Goal: Task Accomplishment & Management: Use online tool/utility

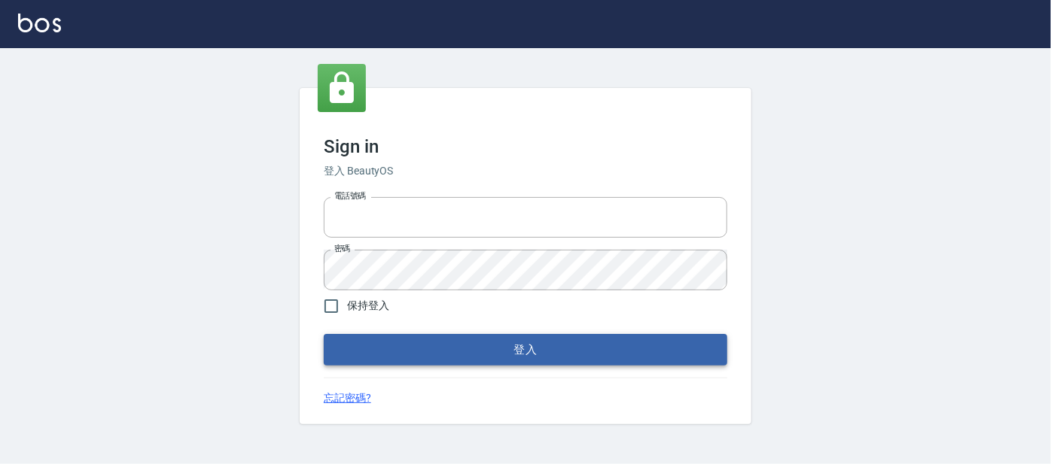
type input "0227605235"
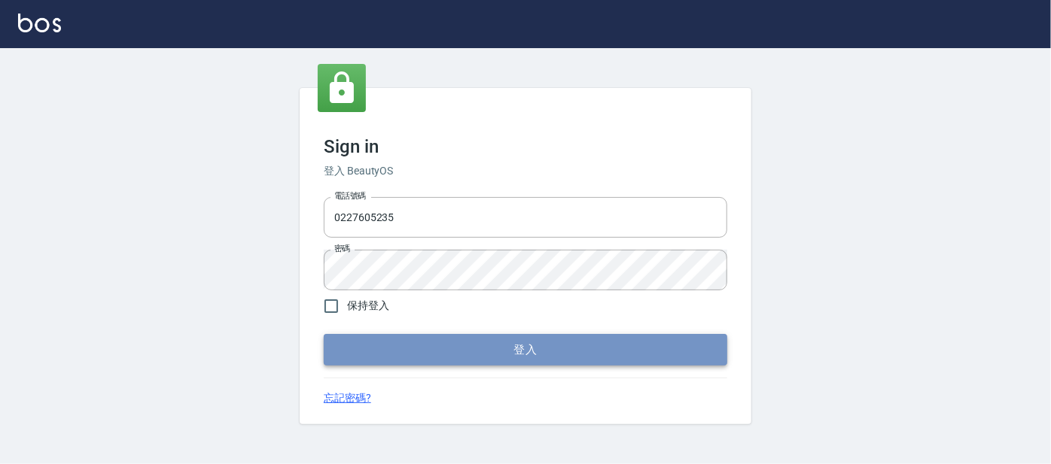
click at [441, 345] on button "登入" at bounding box center [525, 350] width 403 height 32
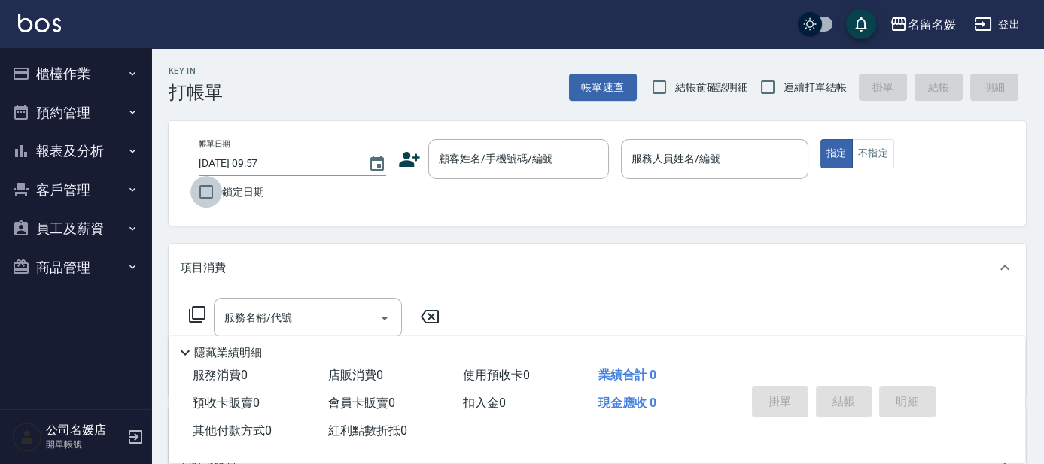
click at [209, 199] on input "鎖定日期" at bounding box center [206, 192] width 32 height 32
checkbox input "true"
click at [658, 95] on input "結帳前確認明細" at bounding box center [660, 88] width 32 height 32
checkbox input "true"
click at [773, 93] on input "連續打單結帳" at bounding box center [768, 88] width 32 height 32
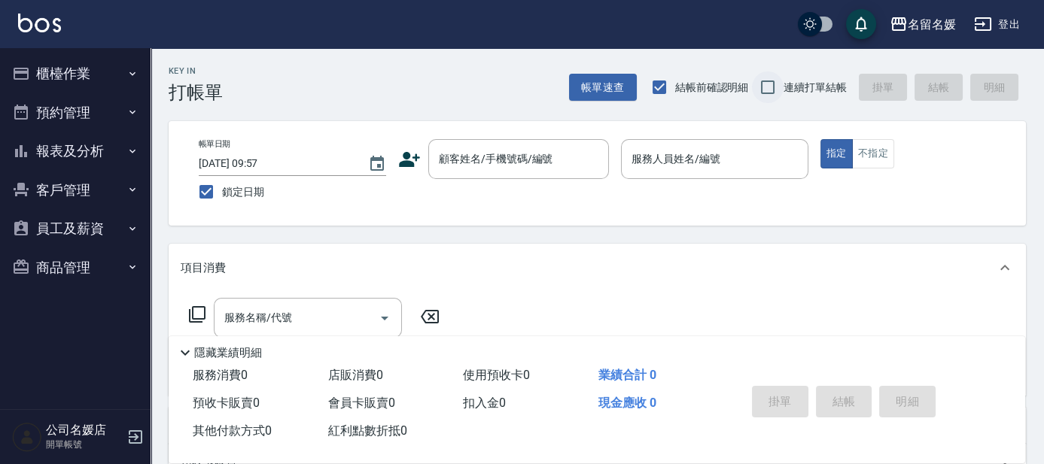
checkbox input "true"
click at [524, 173] on div "顧客姓名/手機號碼/編號" at bounding box center [518, 159] width 181 height 40
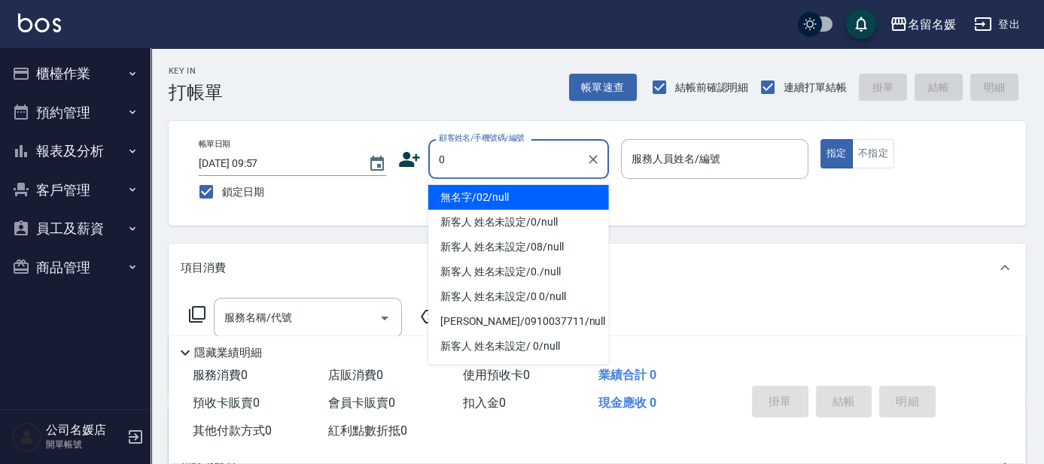
type input "0"
type input "03"
type input "無名字/02/null"
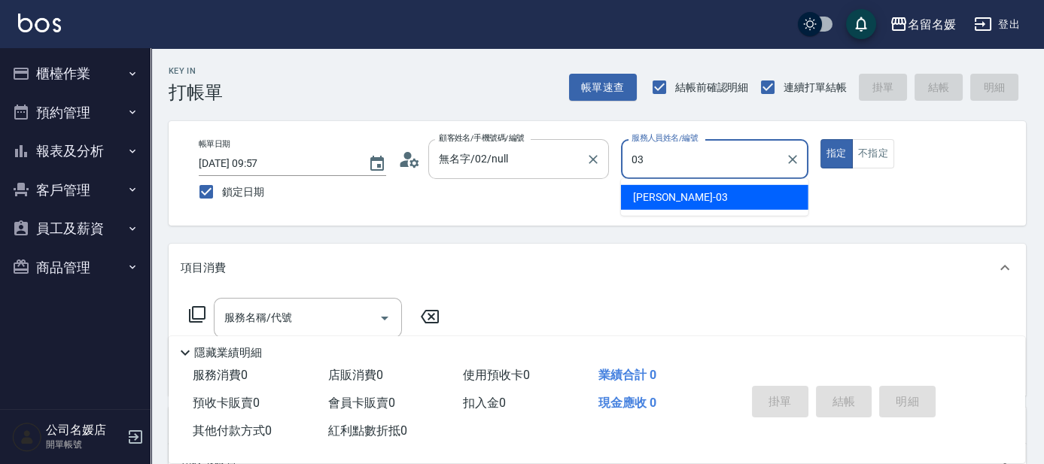
type input "03"
type button "true"
type input "[PERSON_NAME]-03"
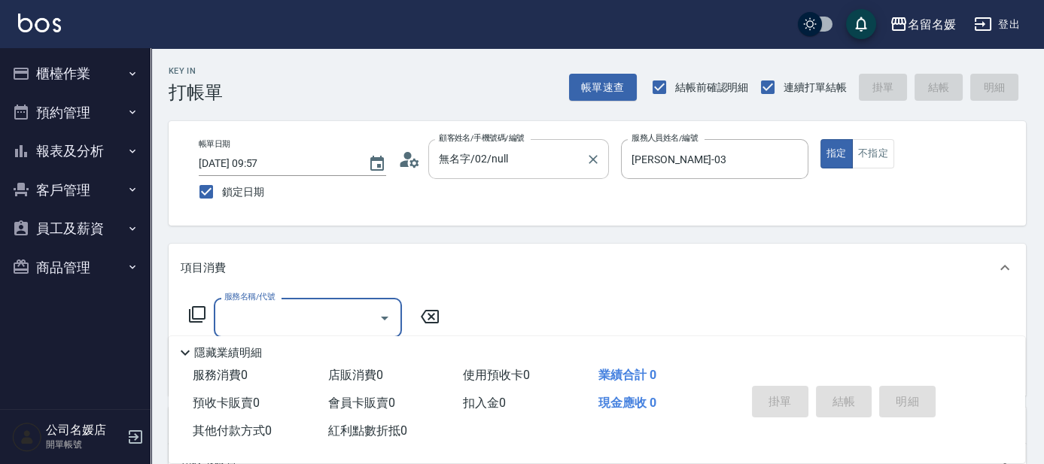
type input "新客人 姓名未設定/0/null"
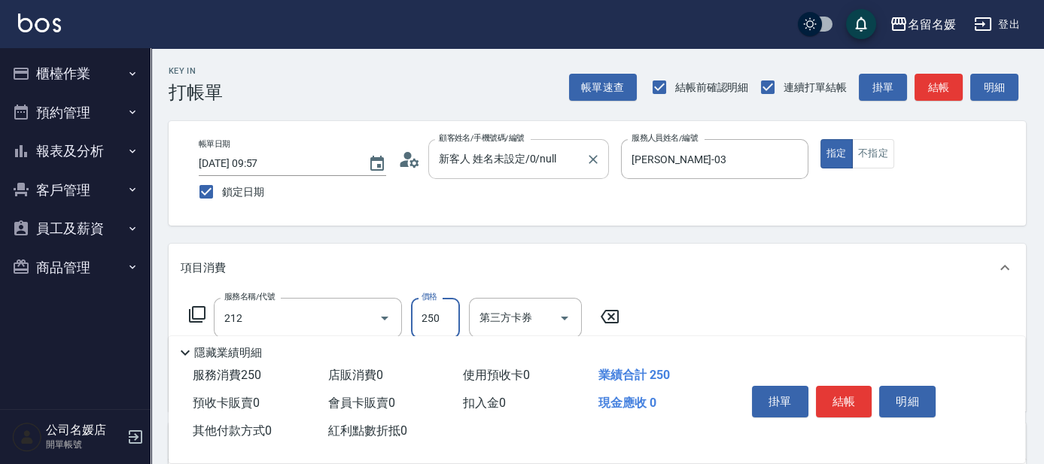
type input "洗髮券-(卡)250(212)"
type input "舊有卡券"
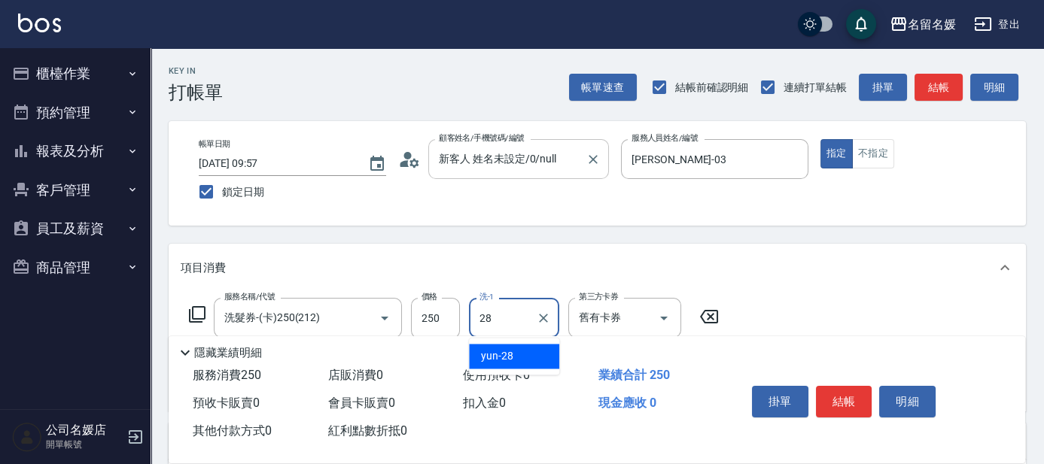
type input "yun-28"
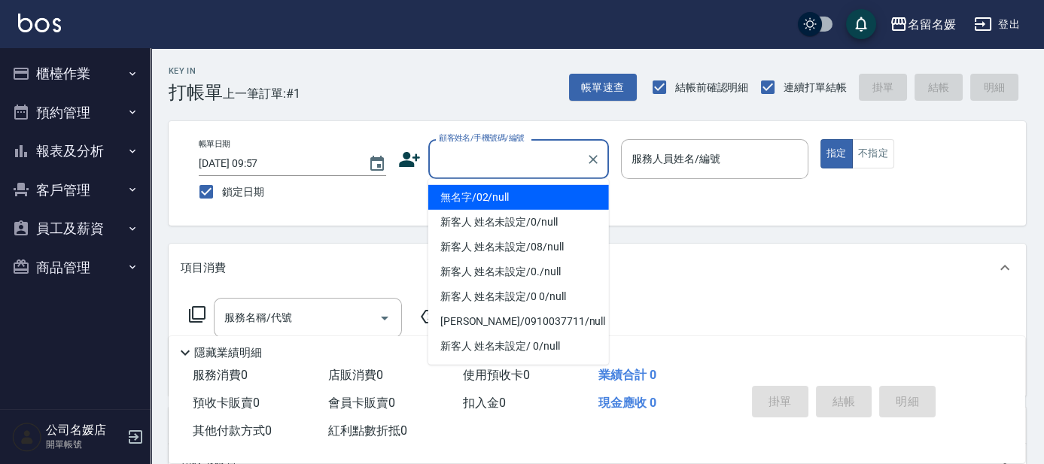
type input "無名字/02/null"
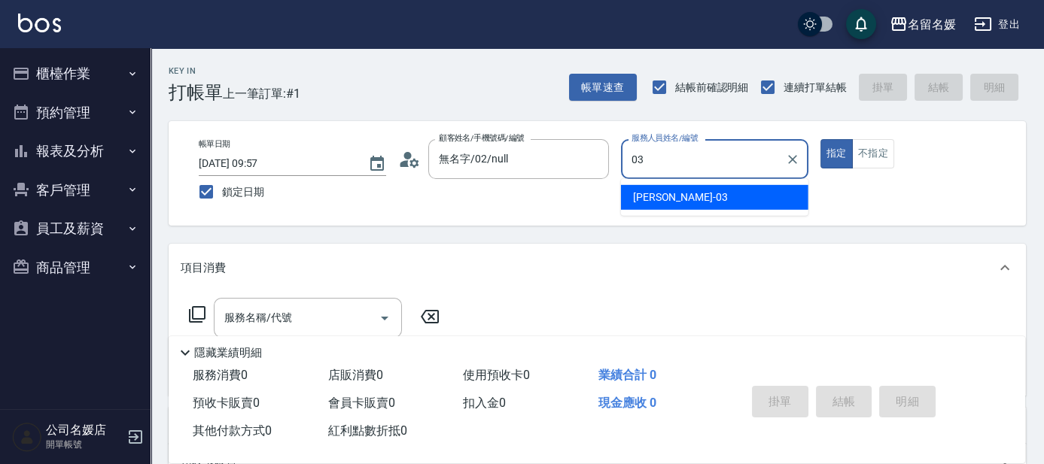
type input "[PERSON_NAME]-03"
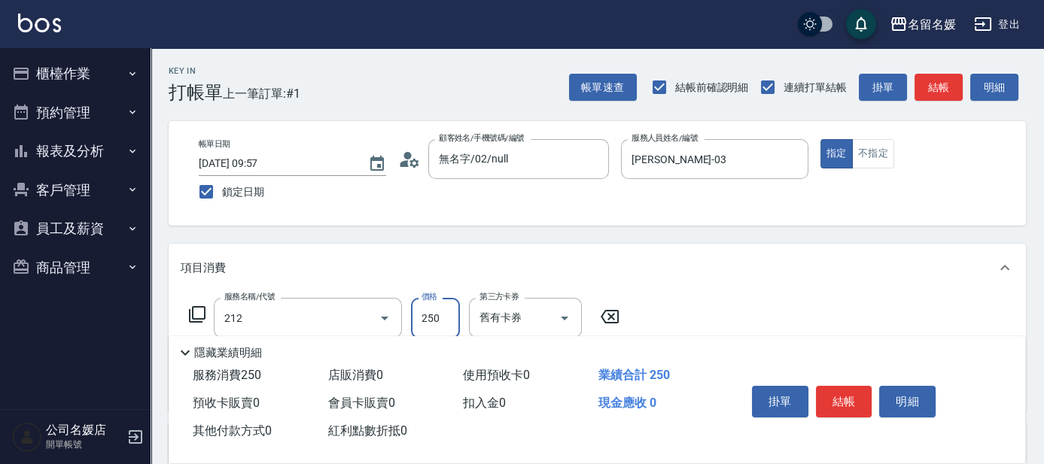
type input "洗髮券-(卡)250(212)"
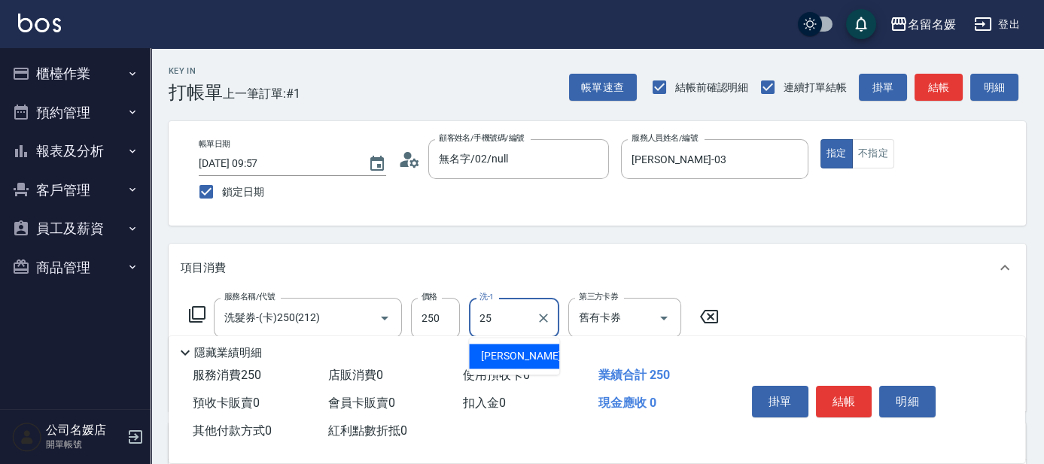
type input "[PERSON_NAME]-25"
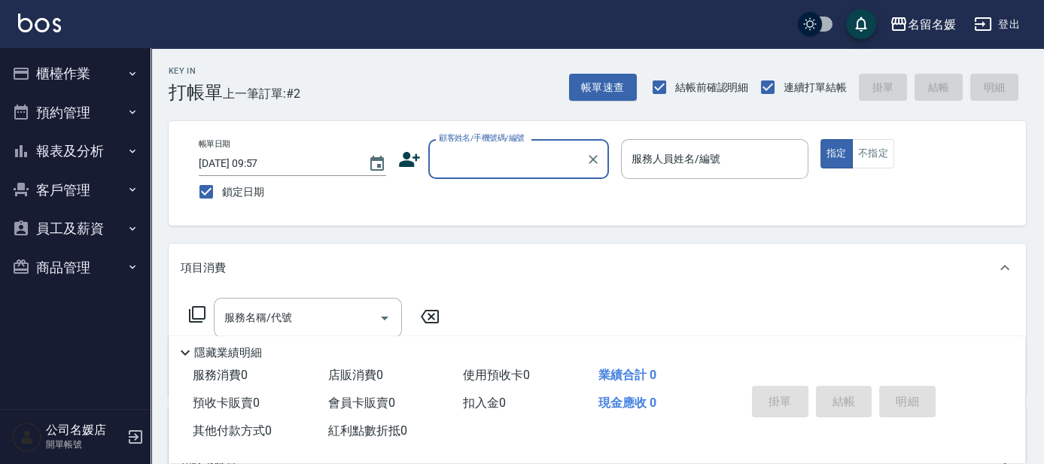
click at [494, 158] on input "顧客姓名/手機號碼/編號" at bounding box center [507, 159] width 145 height 26
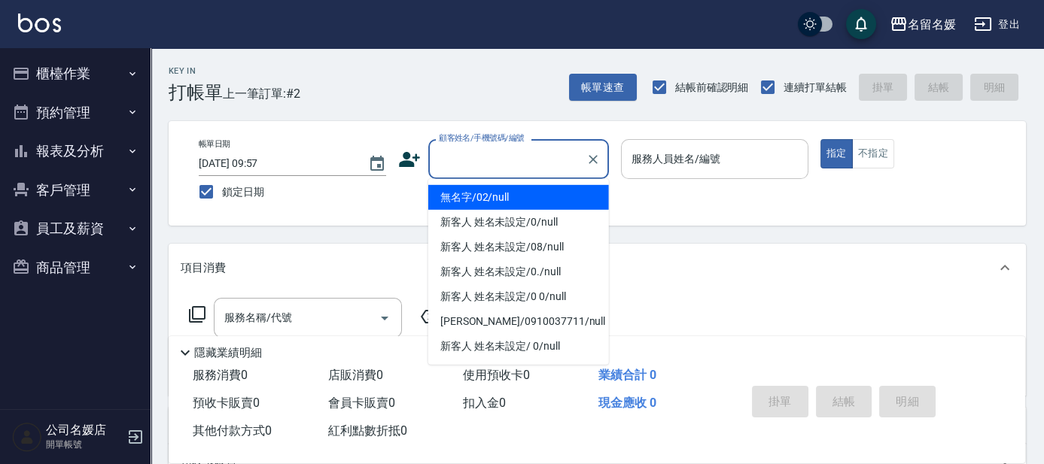
drag, startPoint x: 558, startPoint y: 193, endPoint x: 652, endPoint y: 147, distance: 104.0
click at [562, 191] on li "無名字/02/null" at bounding box center [518, 197] width 181 height 25
type input "無名字/02/null"
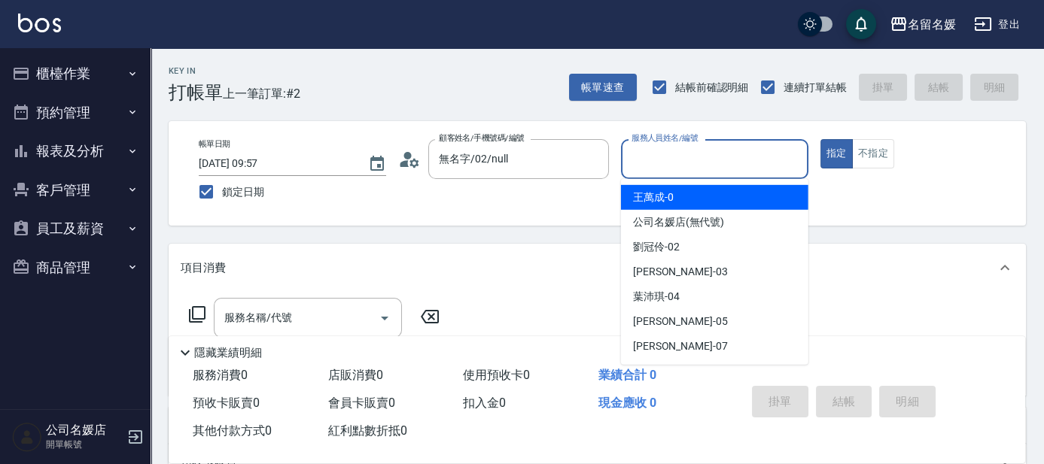
click at [650, 148] on div "服務人員姓名/編號 服務人員姓名/編號" at bounding box center [714, 159] width 187 height 40
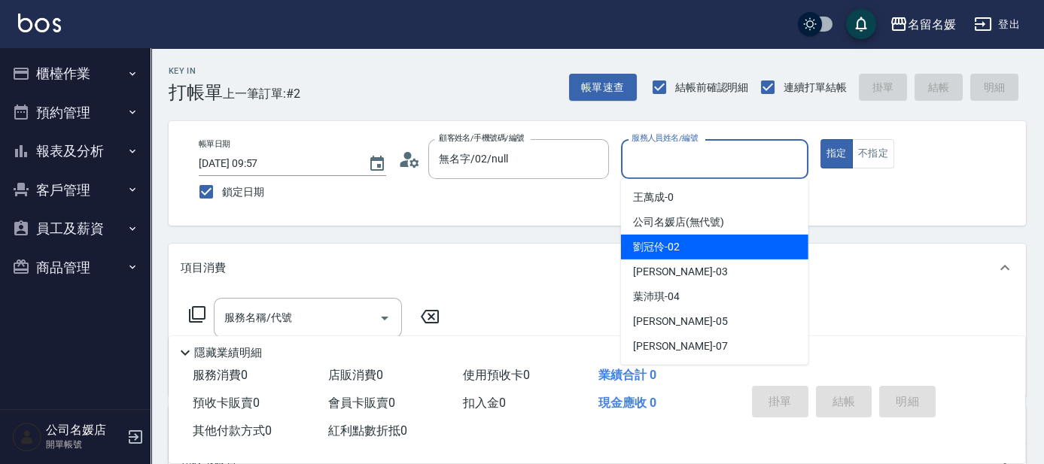
drag, startPoint x: 659, startPoint y: 245, endPoint x: 647, endPoint y: 248, distance: 11.9
click at [659, 244] on span "[PERSON_NAME]-02" at bounding box center [656, 247] width 47 height 16
type input "[PERSON_NAME]-02"
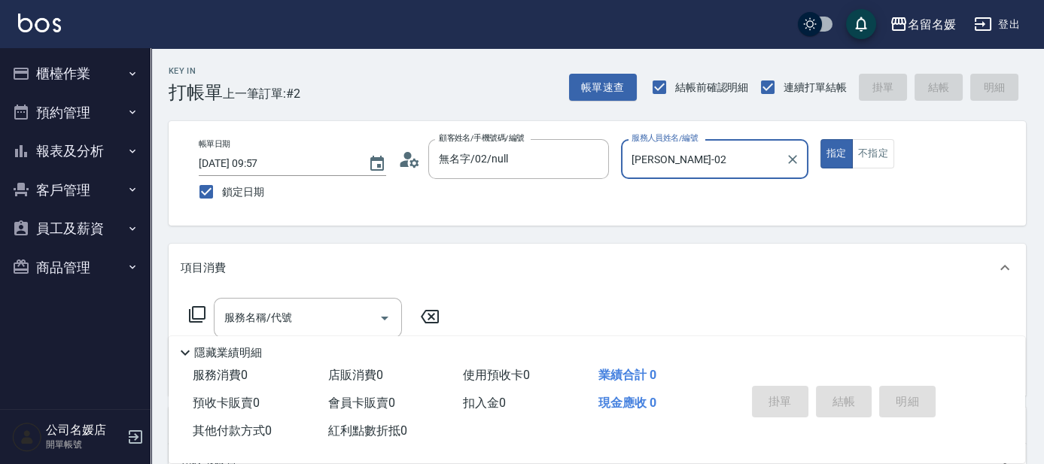
click at [194, 310] on icon at bounding box center [197, 315] width 18 height 18
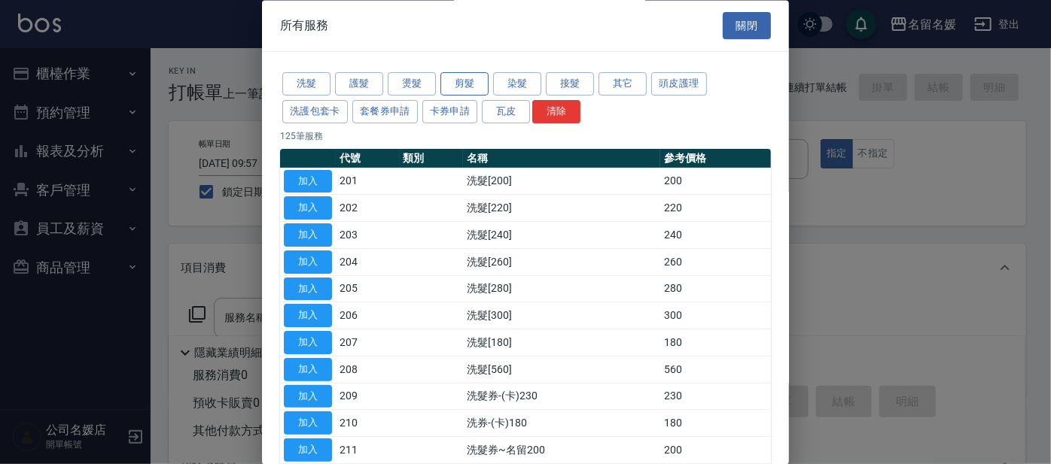
click at [476, 87] on button "剪髮" at bounding box center [464, 84] width 48 height 23
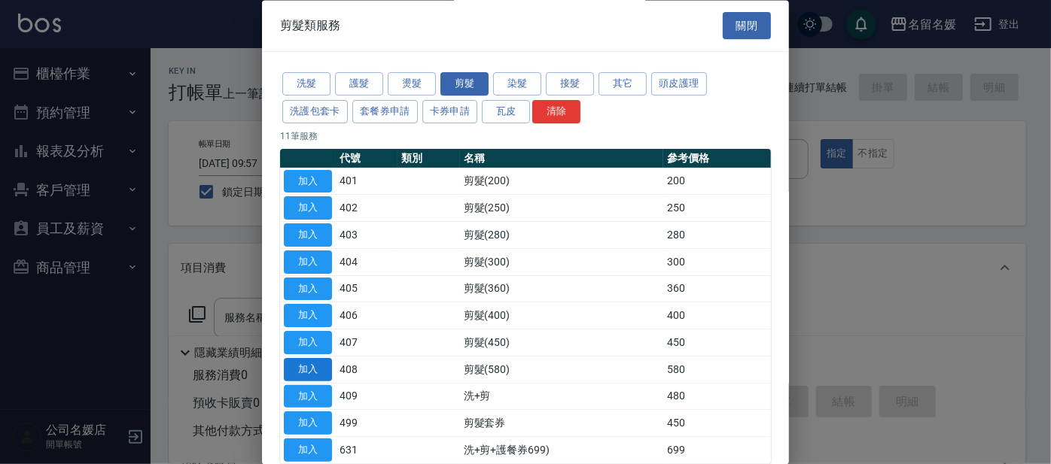
click at [297, 364] on button "加入" at bounding box center [308, 369] width 48 height 23
type input "剪髮(580)(408)"
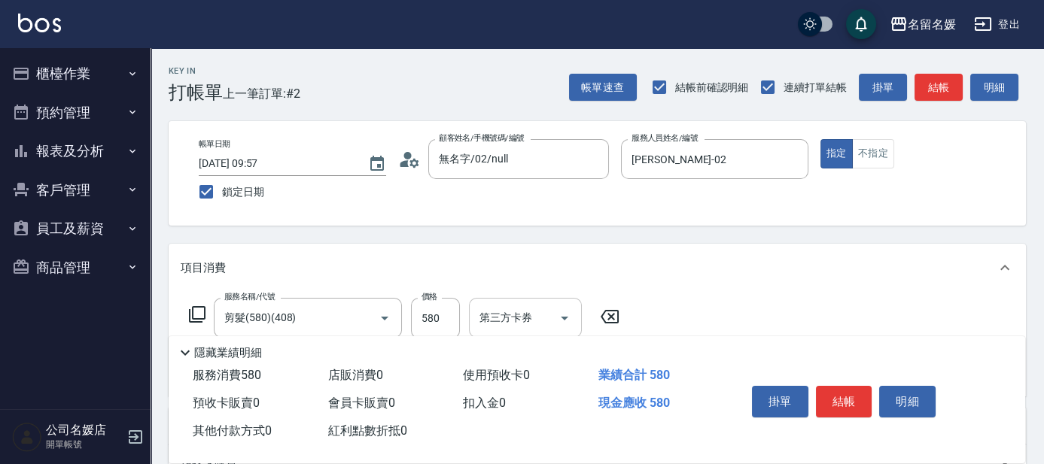
click at [516, 318] on div "第三方卡券 第三方卡券" at bounding box center [525, 318] width 113 height 40
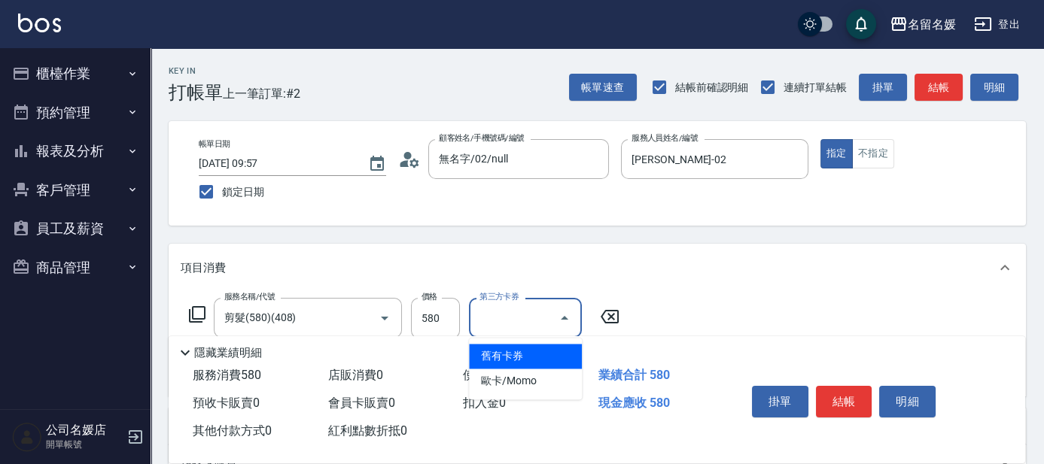
type input "舊有卡券"
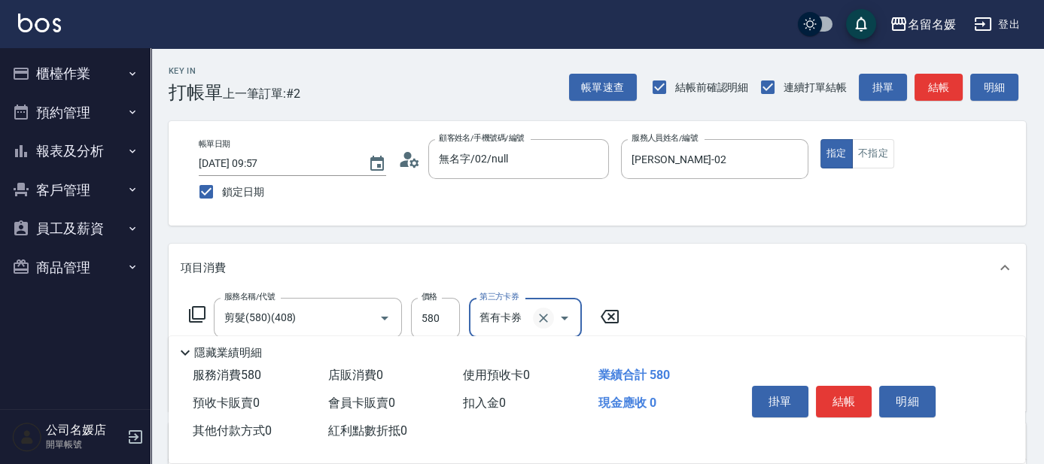
click at [543, 318] on icon "Clear" at bounding box center [543, 318] width 9 height 9
drag, startPoint x: 823, startPoint y: 397, endPoint x: 823, endPoint y: 387, distance: 9.8
click at [823, 396] on button "結帳" at bounding box center [844, 402] width 56 height 32
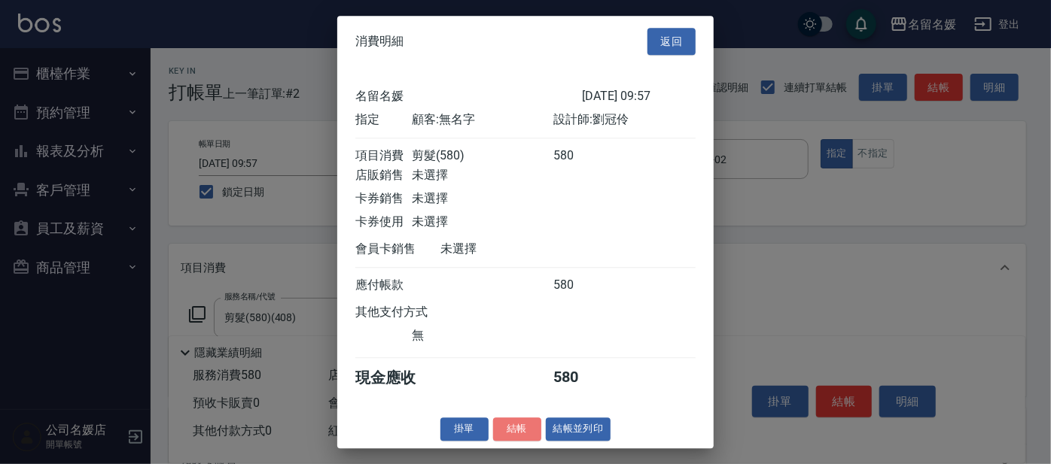
click at [516, 437] on button "結帳" at bounding box center [517, 429] width 48 height 23
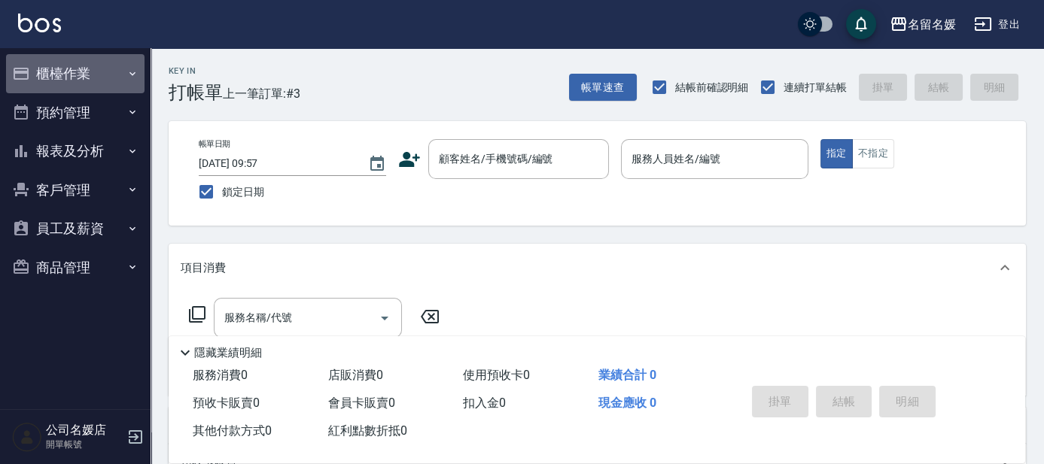
click at [96, 86] on button "櫃檯作業" at bounding box center [75, 73] width 138 height 39
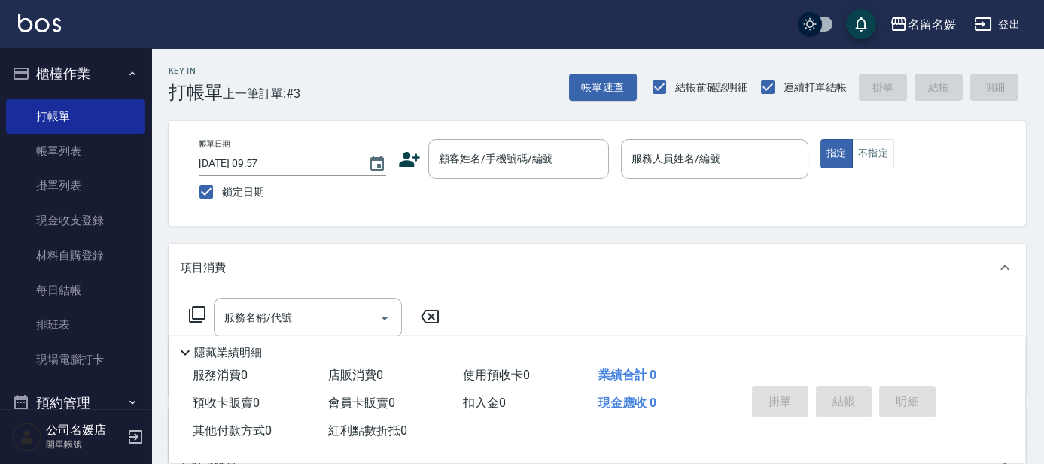
click at [202, 320] on icon at bounding box center [197, 315] width 18 height 18
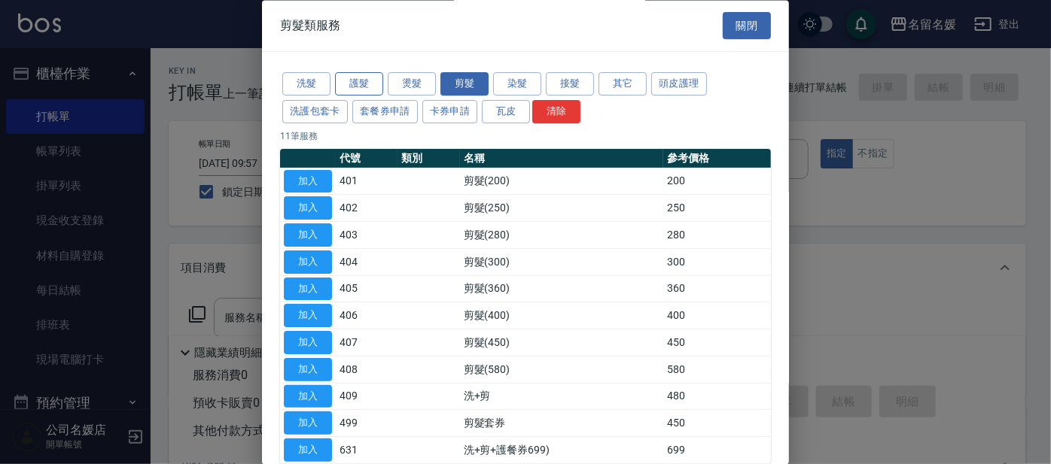
click at [359, 81] on button "護髮" at bounding box center [359, 84] width 48 height 23
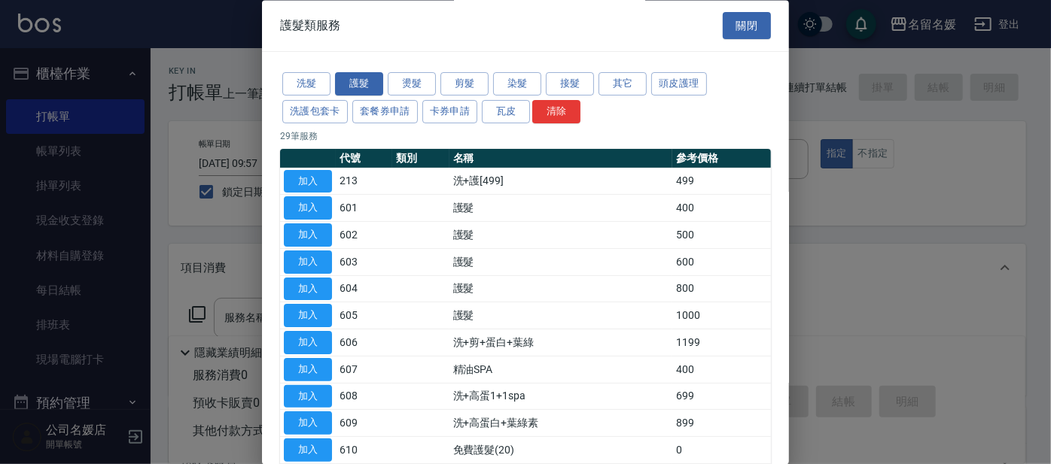
click at [120, 113] on div at bounding box center [525, 232] width 1051 height 464
click at [194, 108] on div at bounding box center [525, 232] width 1051 height 464
click at [723, 29] on button "關閉" at bounding box center [747, 26] width 48 height 28
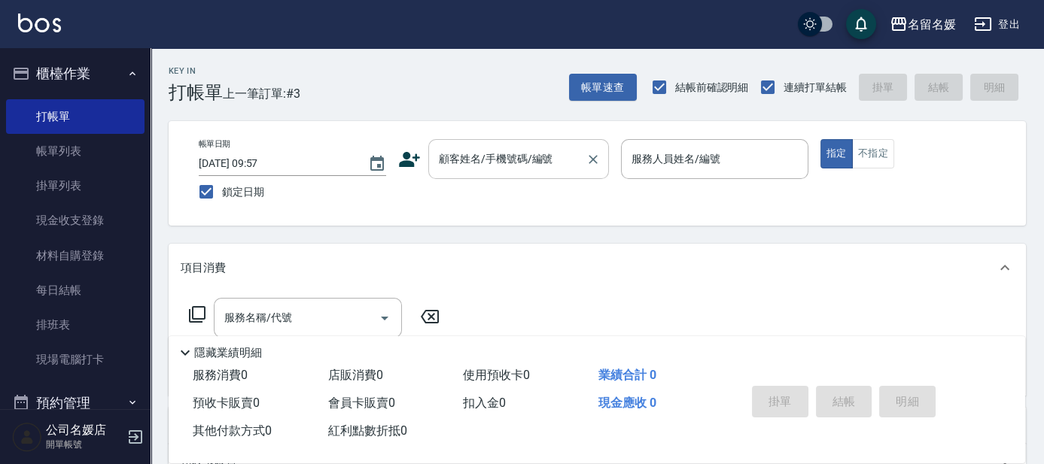
click at [470, 166] on input "顧客姓名/手機號碼/編號" at bounding box center [507, 159] width 145 height 26
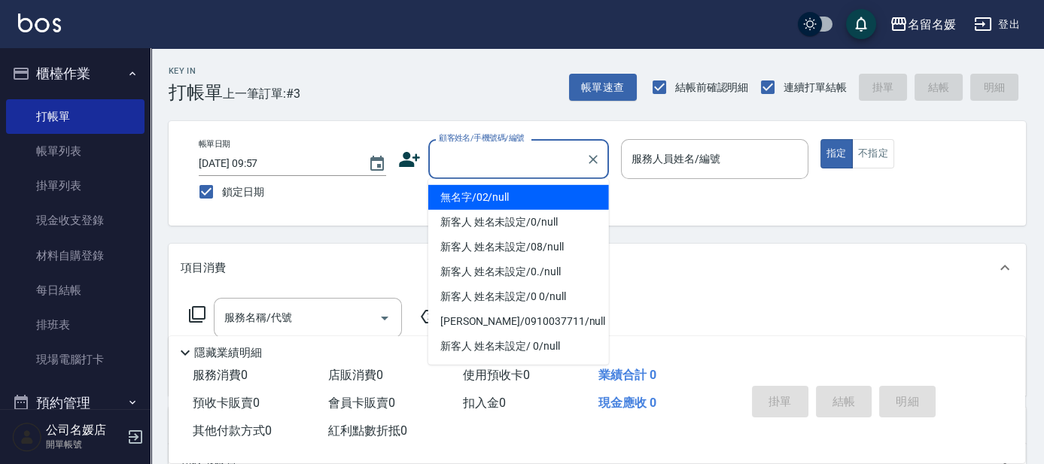
click at [477, 190] on li "無名字/02/null" at bounding box center [518, 197] width 181 height 25
click at [700, 157] on label "服務人員姓名/編號" at bounding box center [675, 158] width 89 height 15
click at [700, 157] on input "服務人員姓名/編號" at bounding box center [715, 159] width 174 height 26
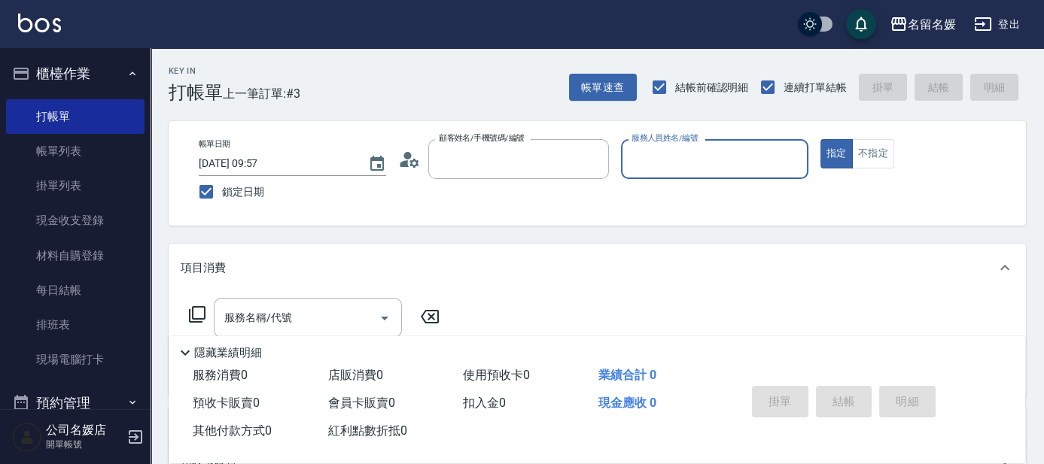
type input "無名字/02/null"
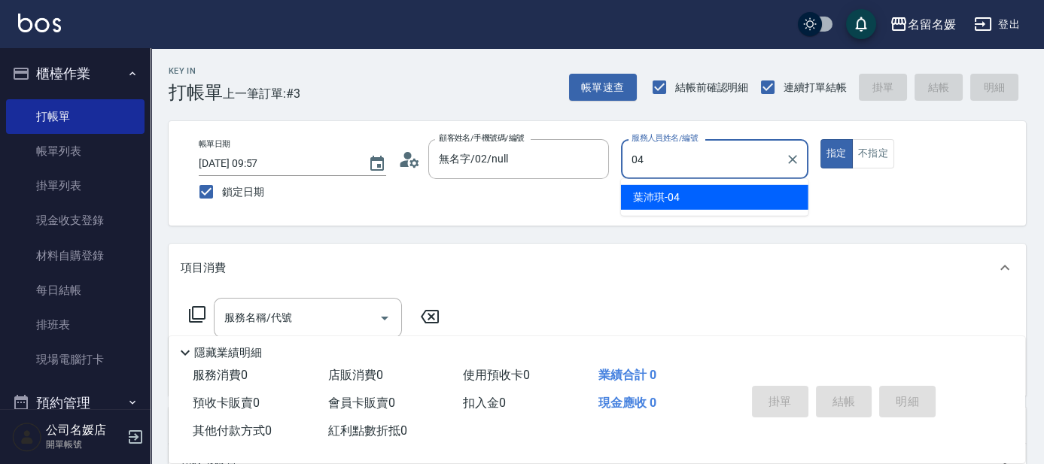
type input "[PERSON_NAME]-04"
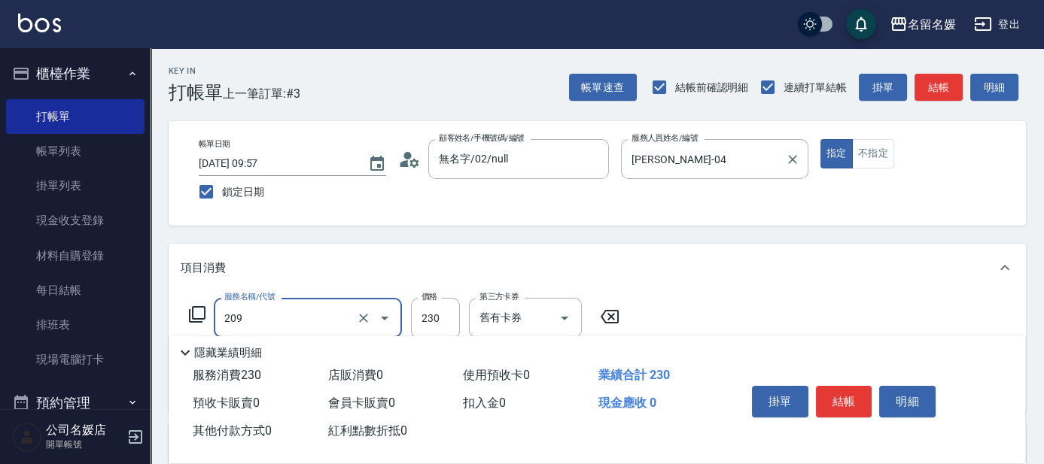
type input "洗髮券-(卡)230(209)"
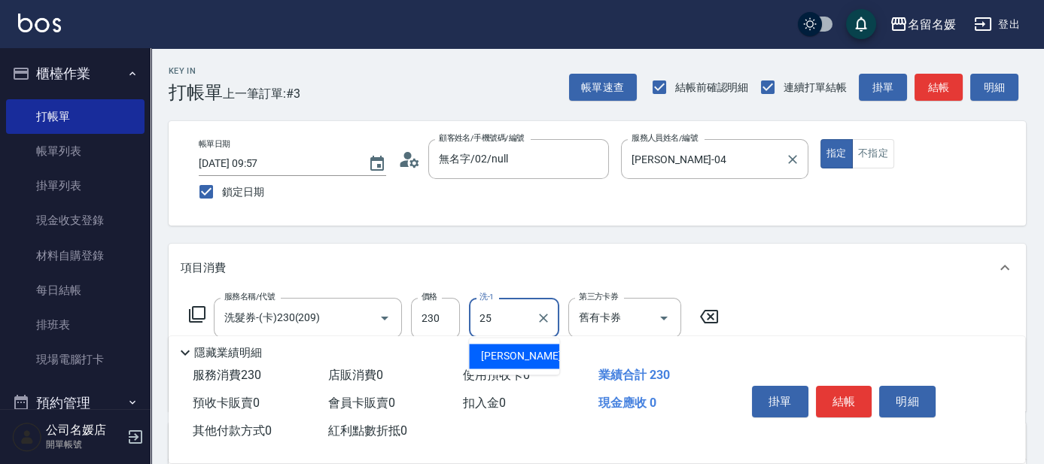
type input "[PERSON_NAME]-25"
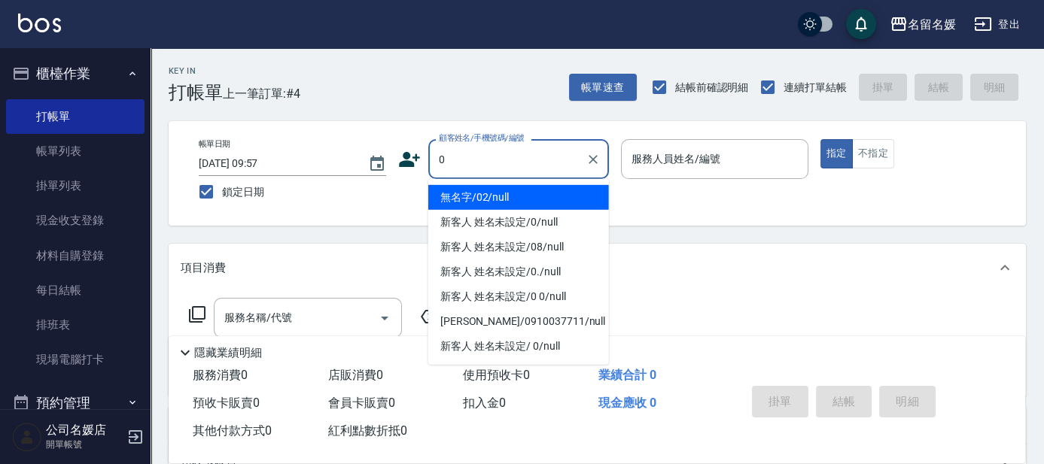
type input "0"
type input "02"
type input "無名字/02/null"
type input "[PERSON_NAME]-02"
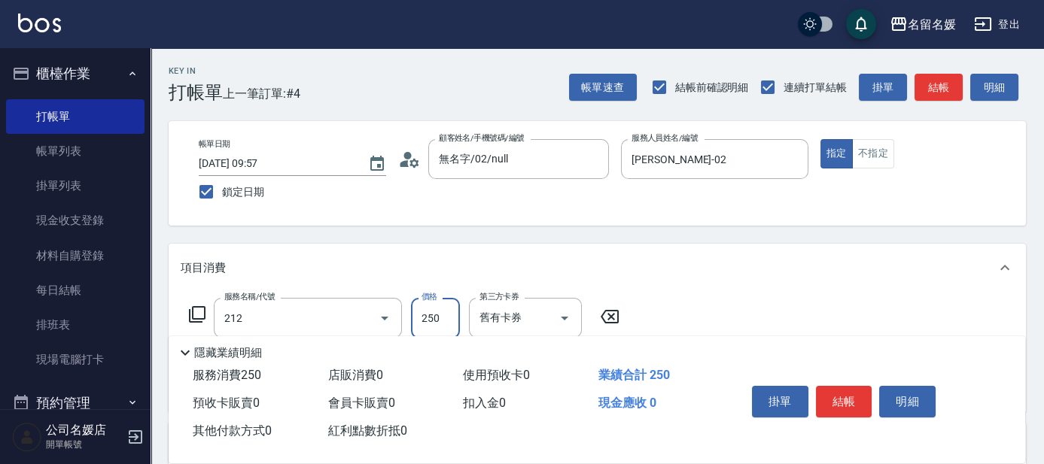
type input "洗髮券-(卡)250(212)"
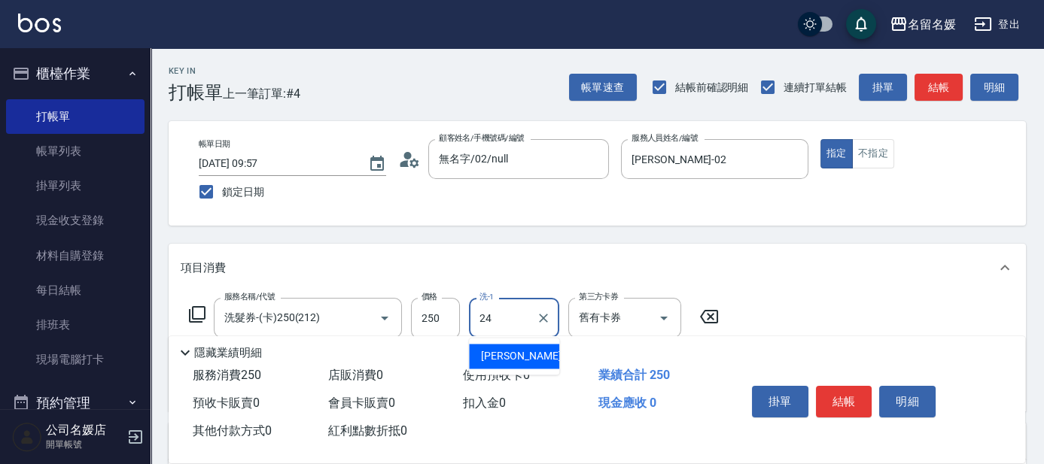
type input "[PERSON_NAME]-24"
